Goal: Task Accomplishment & Management: Use online tool/utility

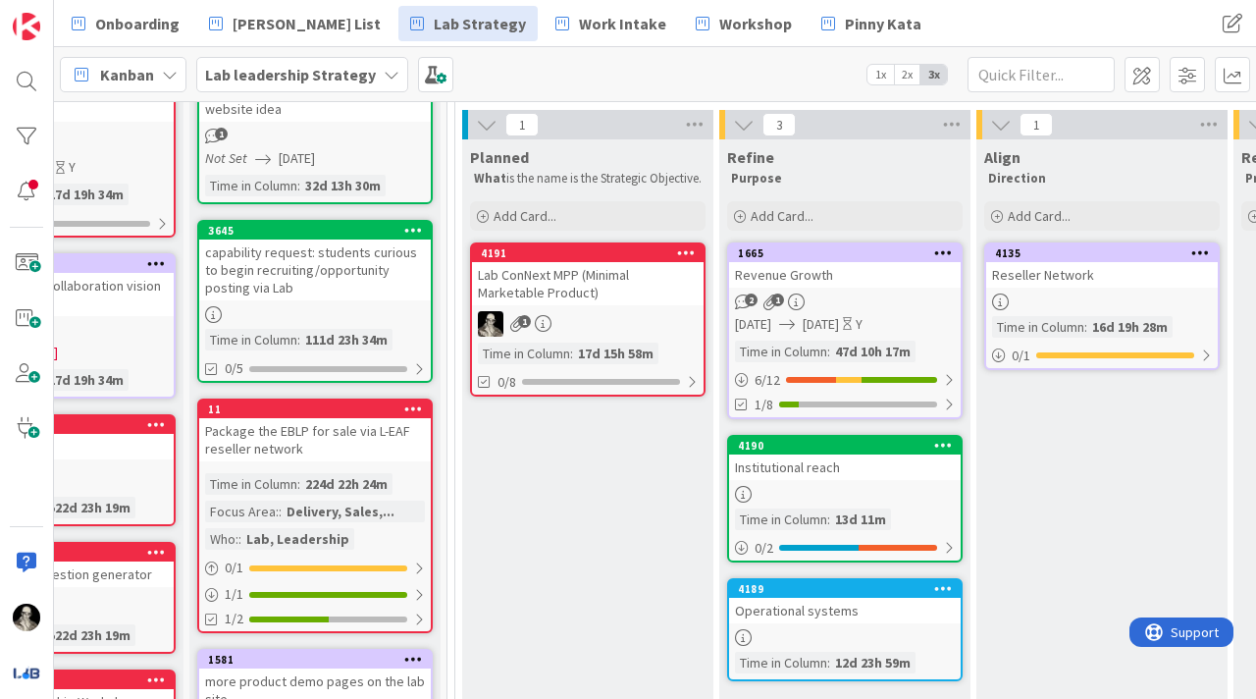
scroll to position [155, 0]
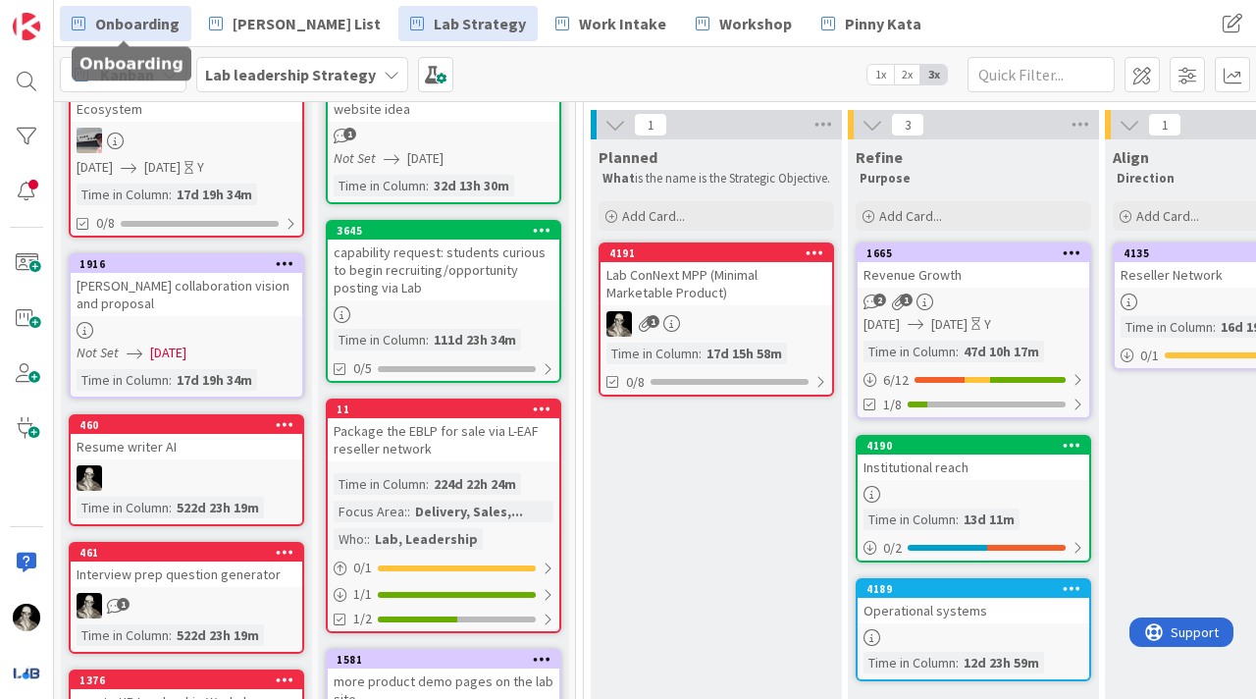
click at [132, 7] on link "Onboarding" at bounding box center [126, 23] width 132 height 35
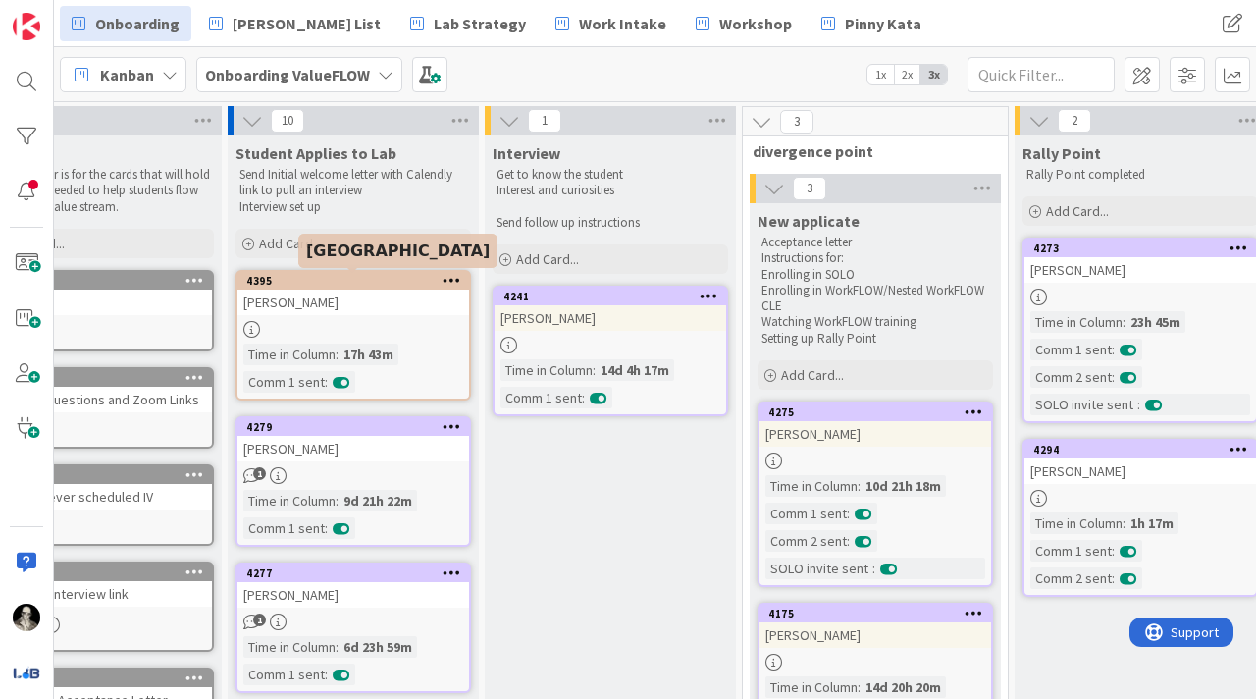
scroll to position [0, 95]
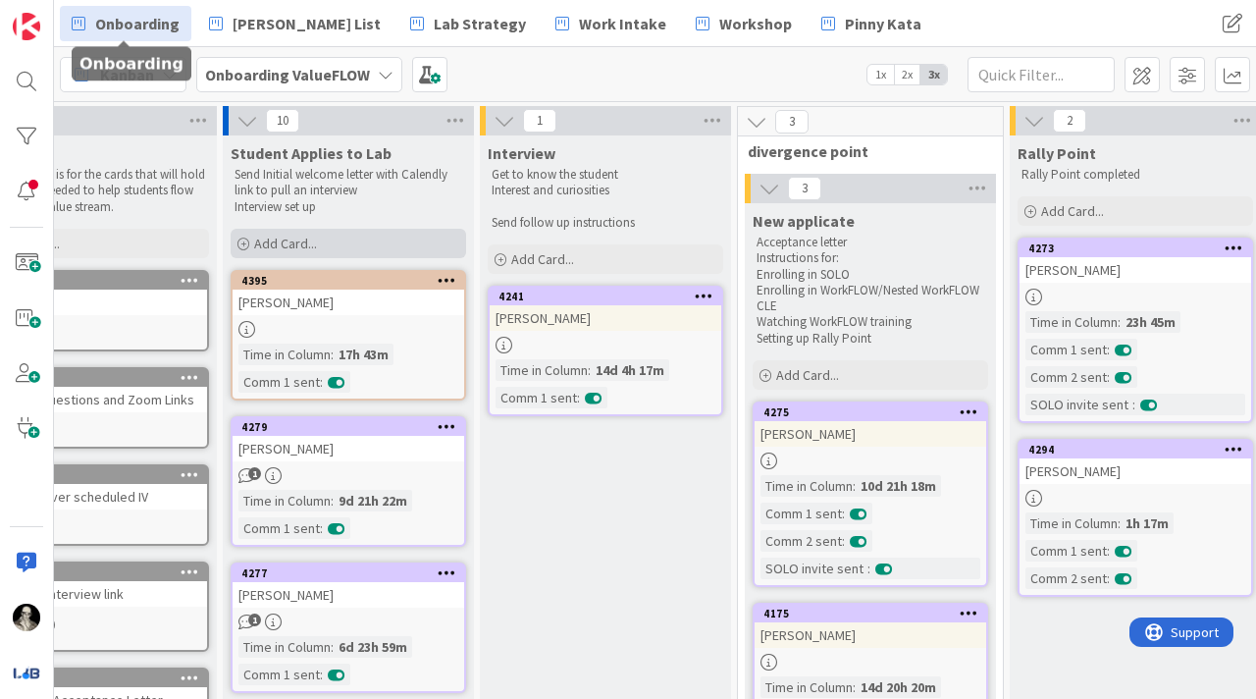
click at [287, 238] on span "Add Card..." at bounding box center [285, 244] width 63 height 18
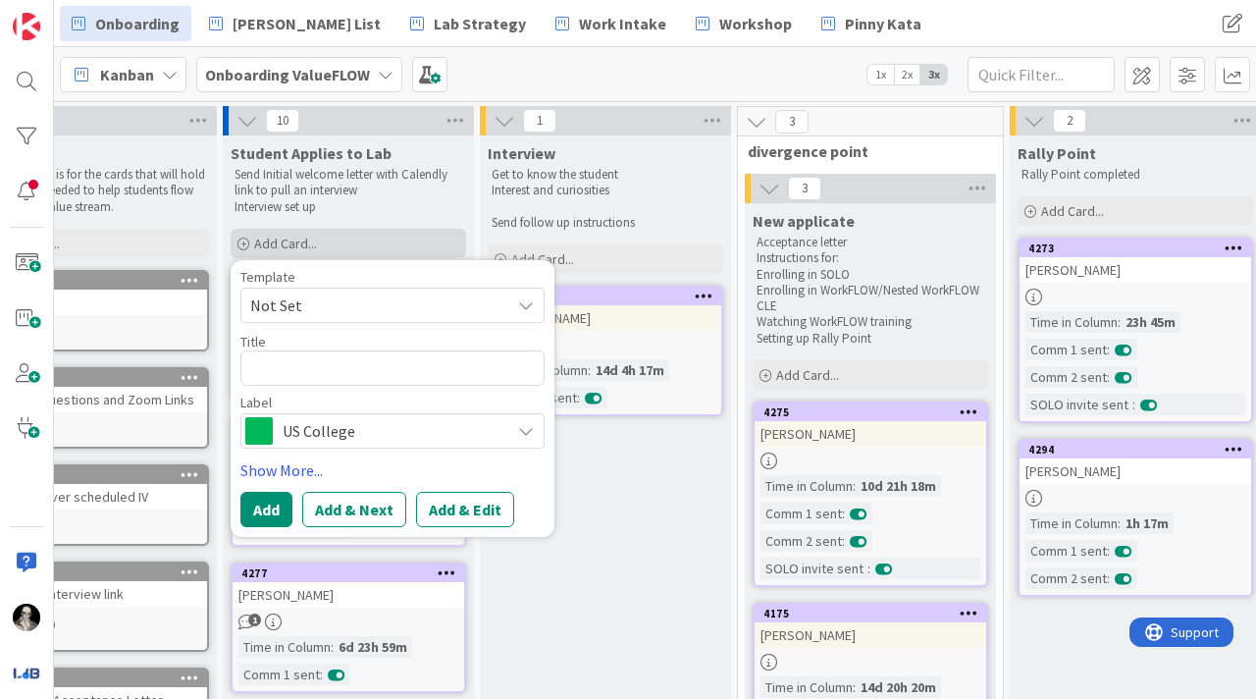
type textarea "x"
type textarea "S"
type textarea "x"
type textarea "Sa"
type textarea "x"
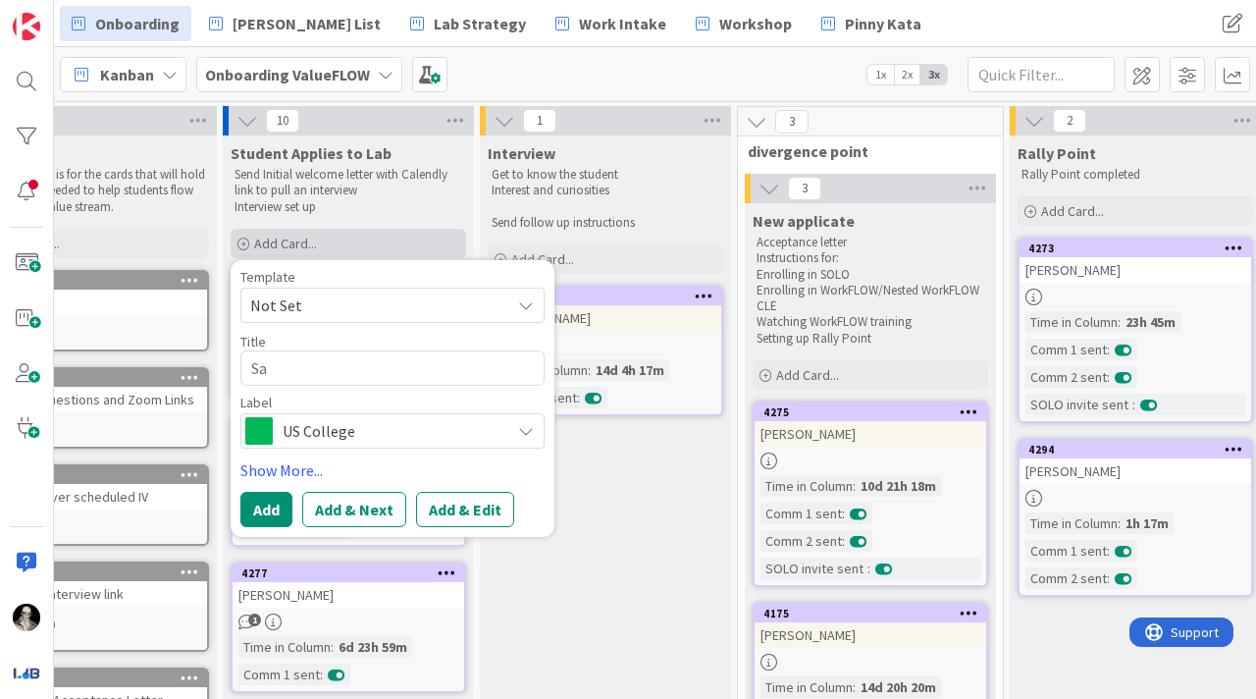
type textarea "[PERSON_NAME]"
type textarea "x"
type textarea "Salw"
type textarea "x"
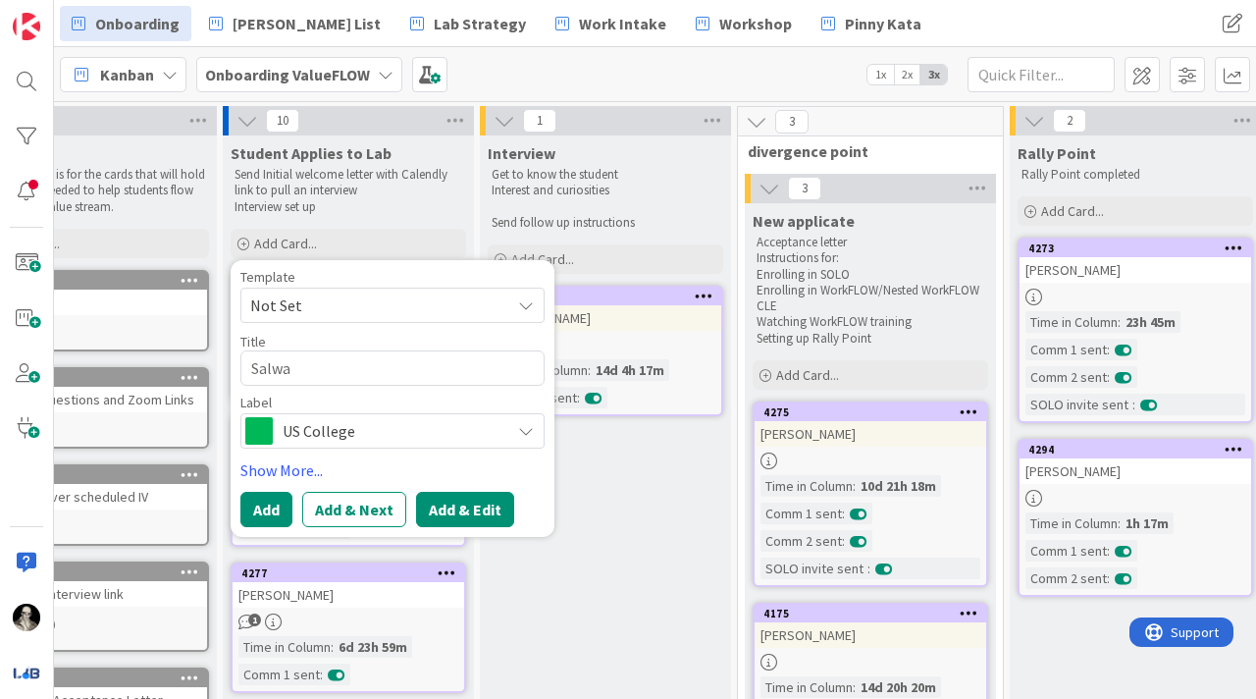
type textarea "Salwa"
click at [463, 498] on button "Add & Edit" at bounding box center [465, 509] width 98 height 35
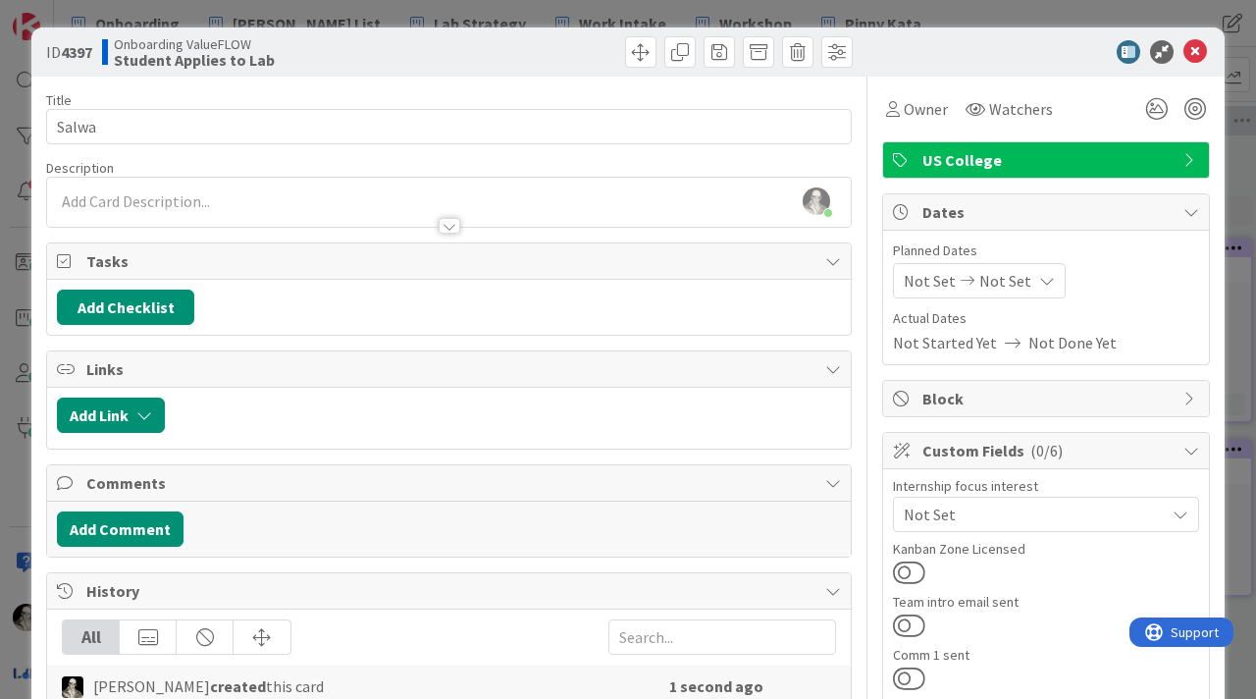
click at [1191, 157] on icon at bounding box center [1192, 160] width 16 height 16
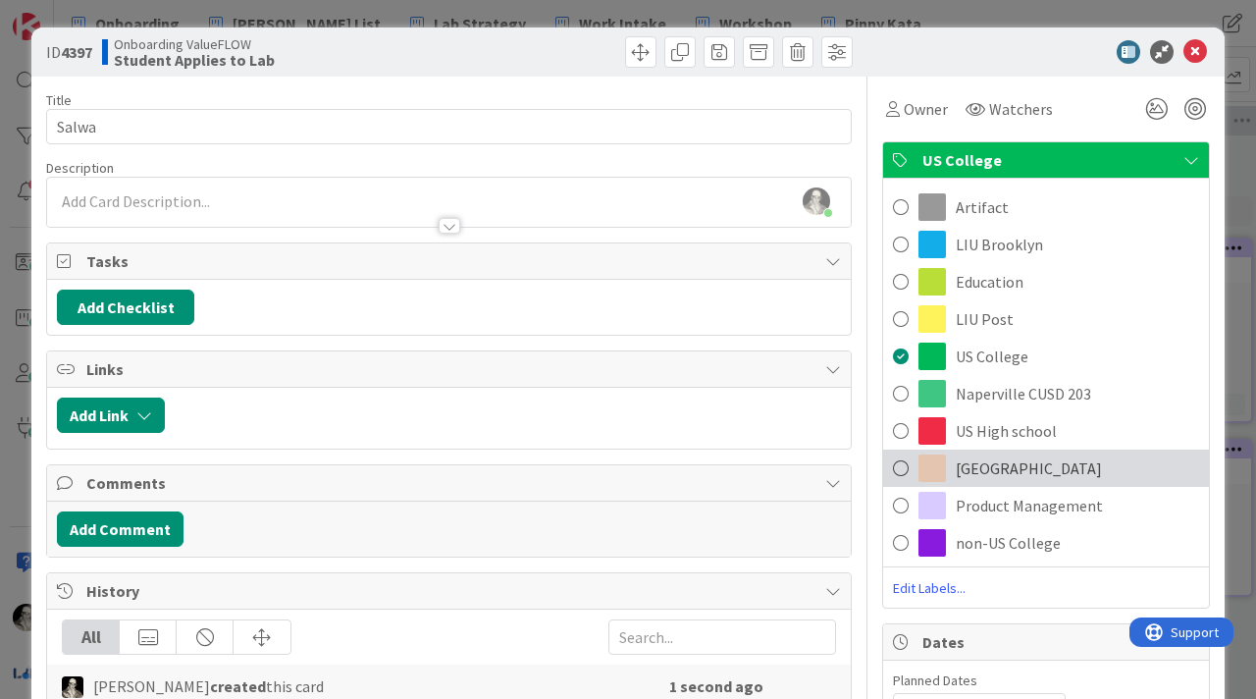
click at [895, 462] on span at bounding box center [901, 467] width 16 height 29
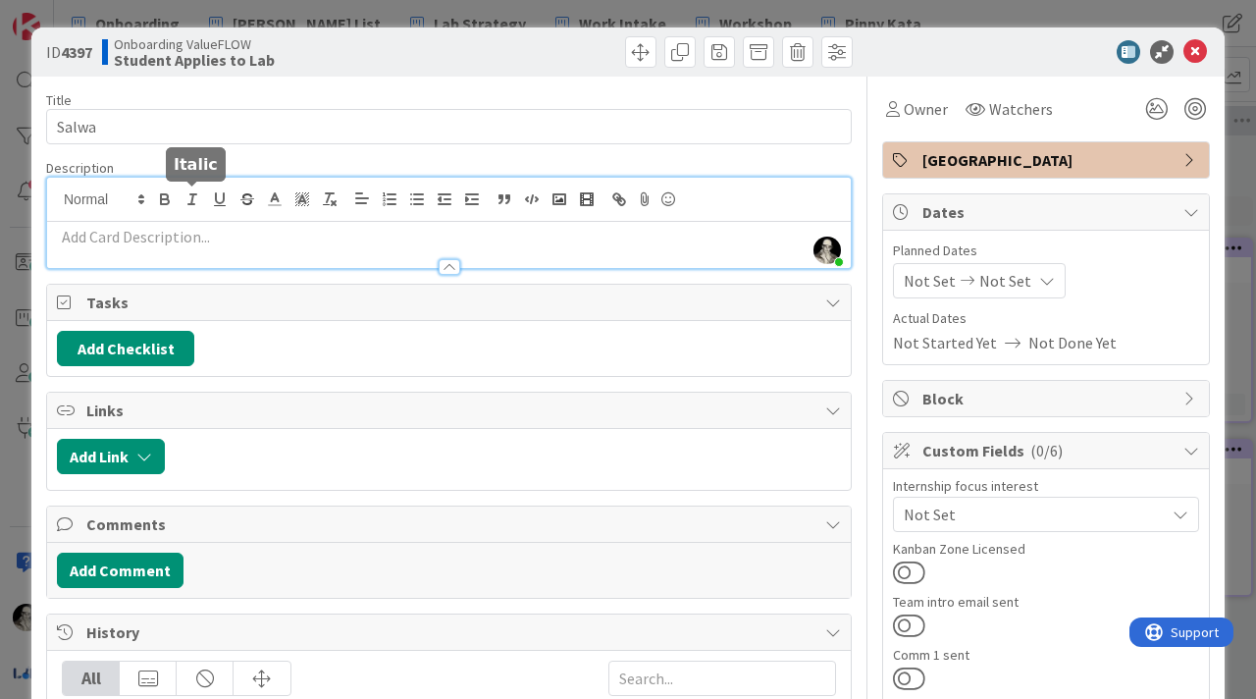
click at [189, 194] on div "[PERSON_NAME] just joined" at bounding box center [449, 223] width 804 height 90
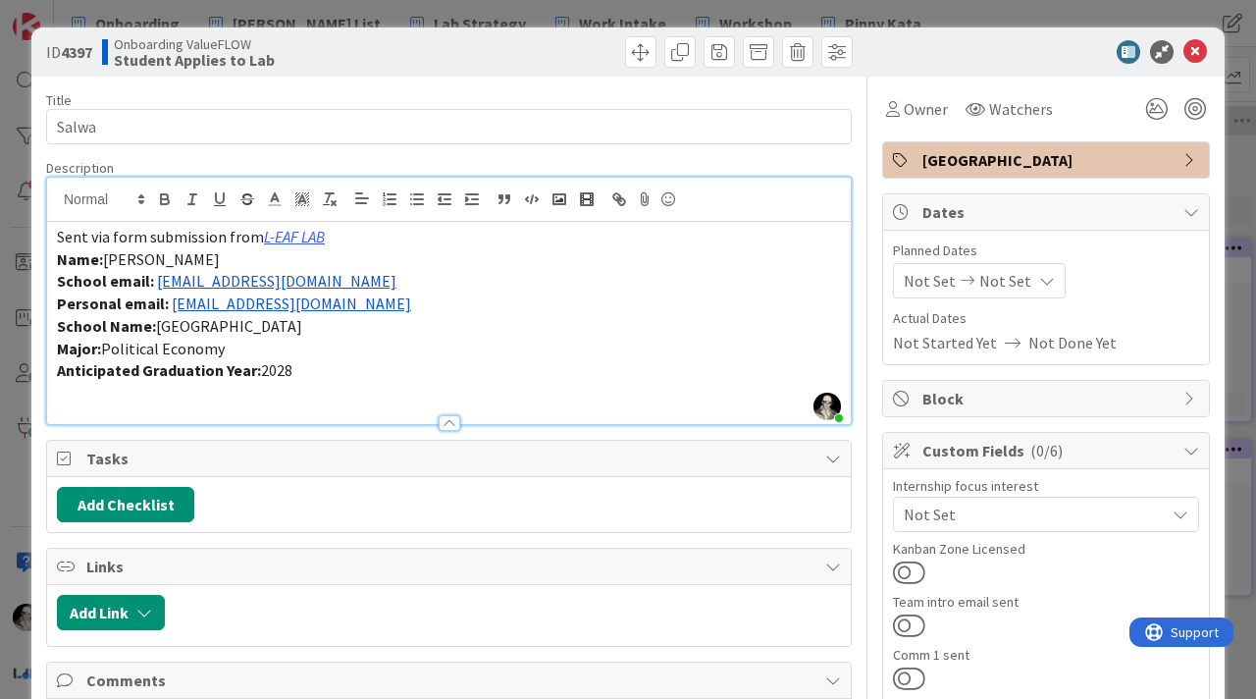
click at [173, 258] on span "[PERSON_NAME]" at bounding box center [161, 259] width 117 height 20
copy span "[PERSON_NAME]"
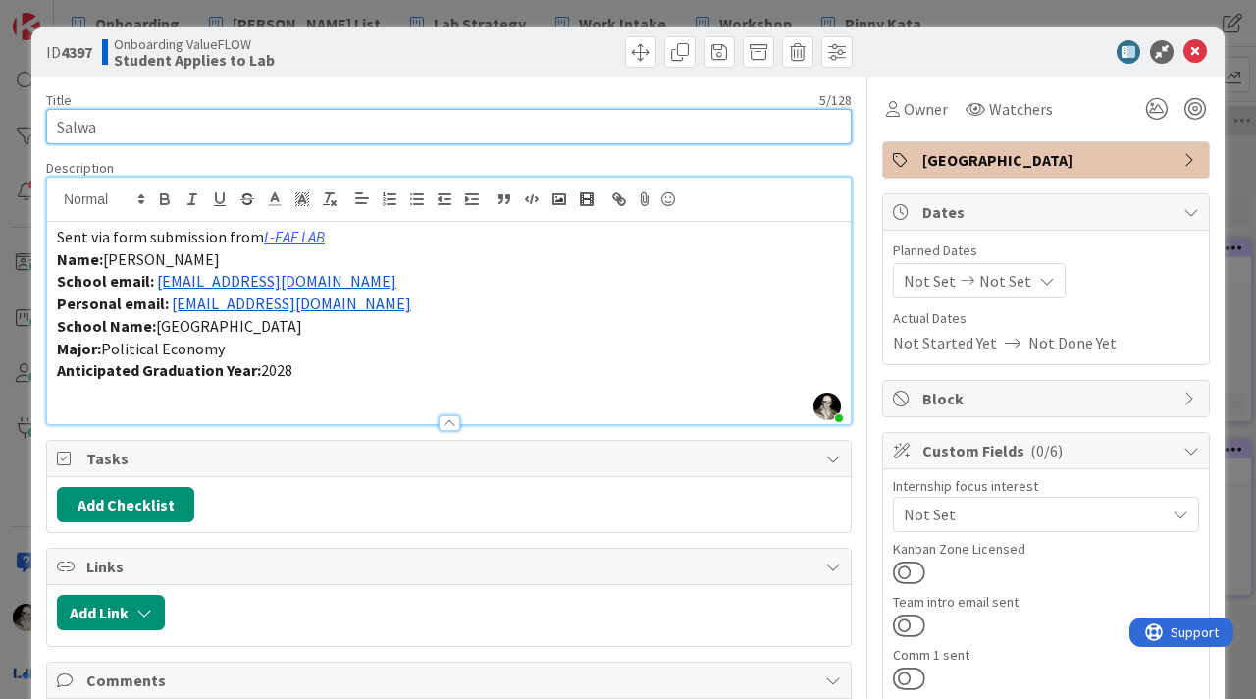
click at [130, 137] on input "Salwa" at bounding box center [449, 126] width 806 height 35
paste input "[PERSON_NAME]"
type input "[PERSON_NAME]"
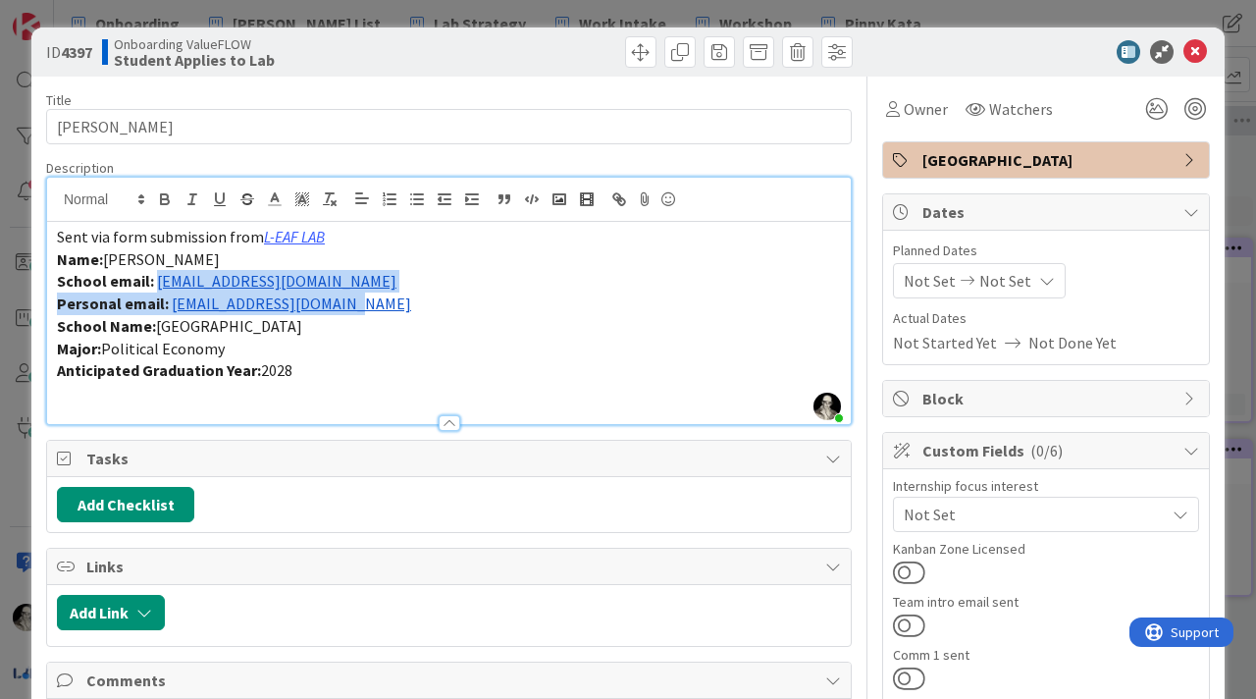
drag, startPoint x: 358, startPoint y: 308, endPoint x: 154, endPoint y: 287, distance: 205.3
click at [154, 287] on div "Sent via form submission from L-EAF LAB Name: [PERSON_NAME][GEOGRAPHIC_DATA] em…" at bounding box center [449, 323] width 804 height 202
copy div "[EMAIL_ADDRESS][DOMAIN_NAME] Personal email: [EMAIL_ADDRESS][DOMAIN_NAME]"
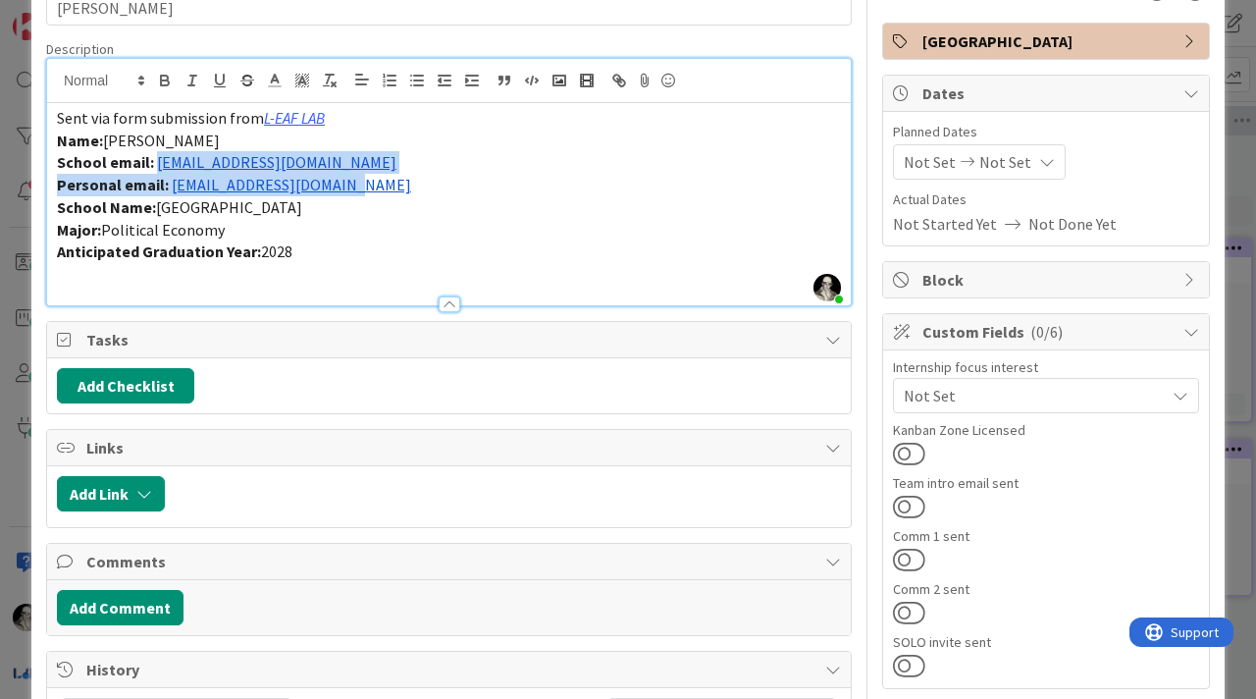
scroll to position [123, 0]
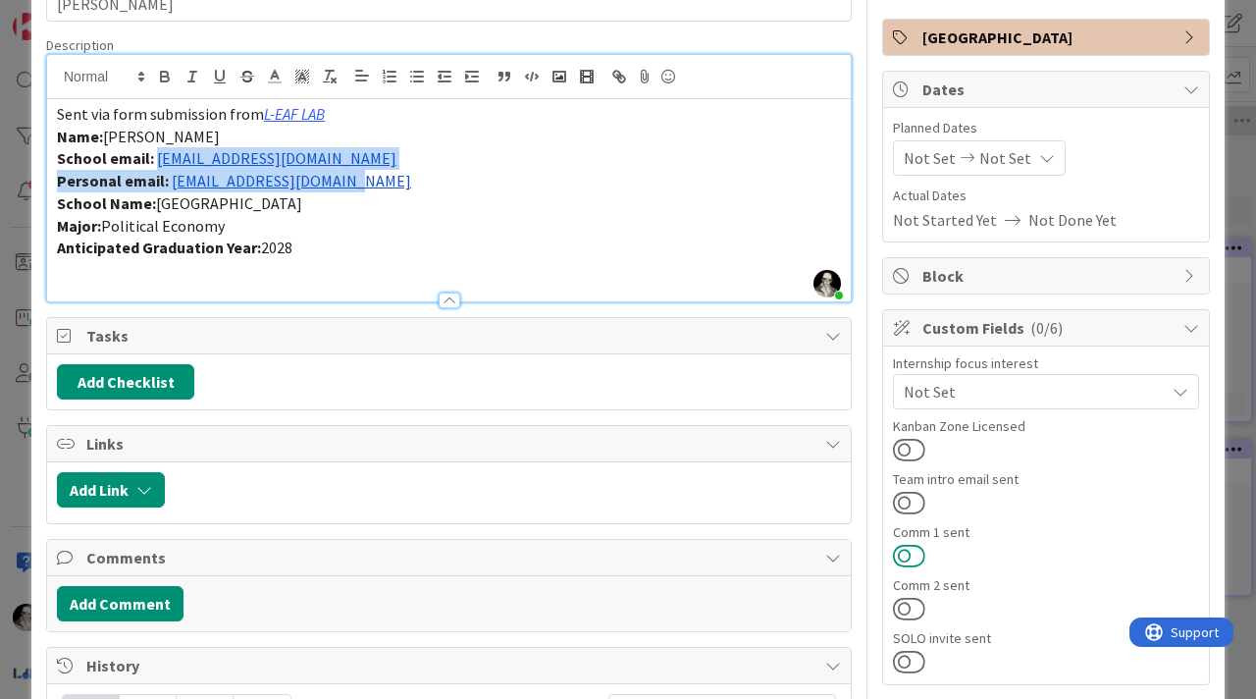
click at [910, 551] on button at bounding box center [909, 556] width 32 height 26
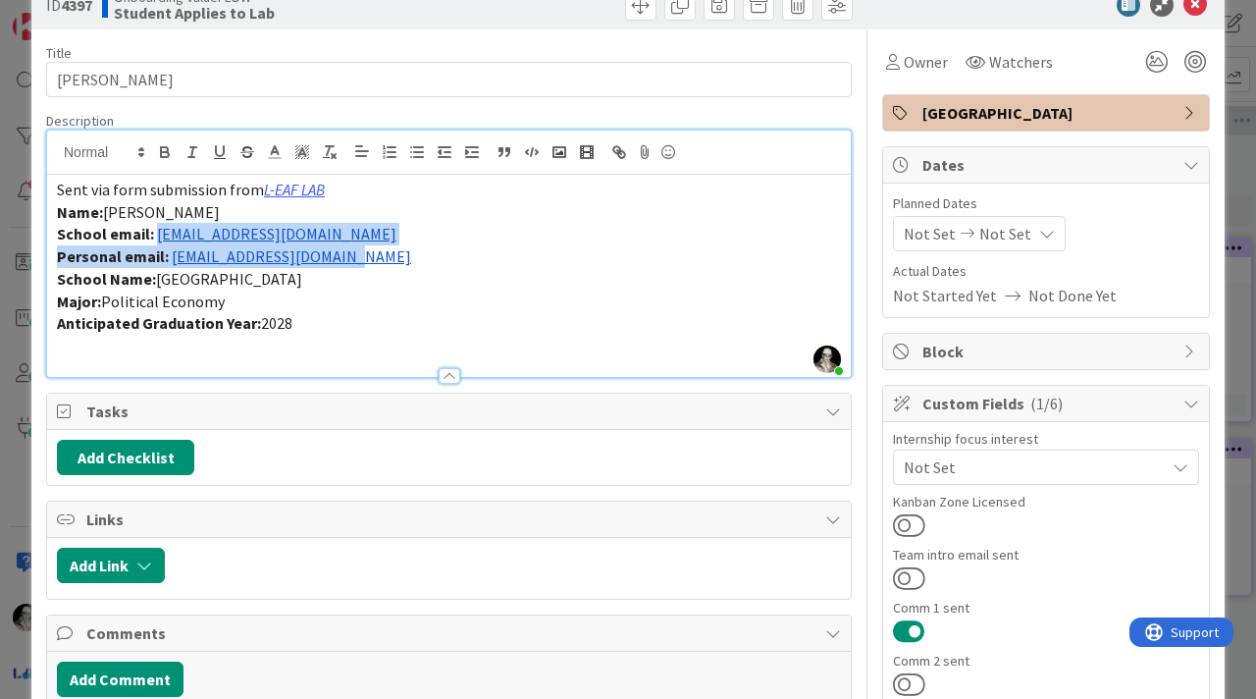
scroll to position [0, 0]
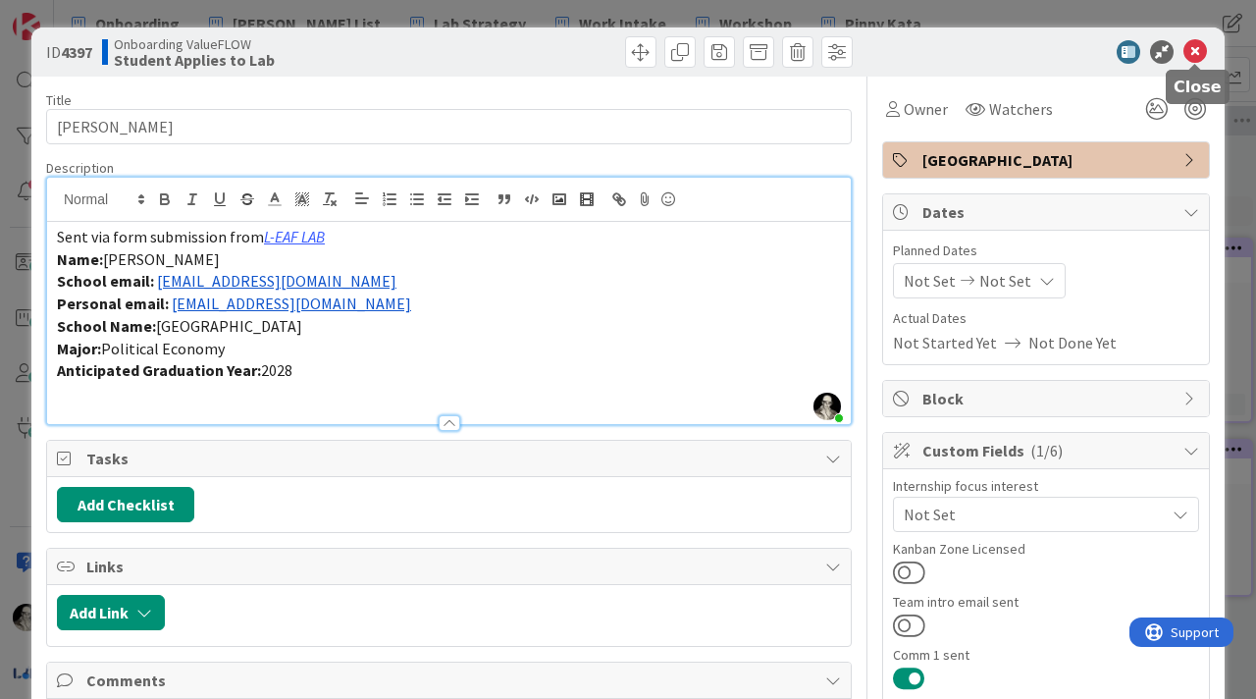
click at [1191, 44] on icon at bounding box center [1196, 52] width 24 height 24
